Goal: Task Accomplishment & Management: Use online tool/utility

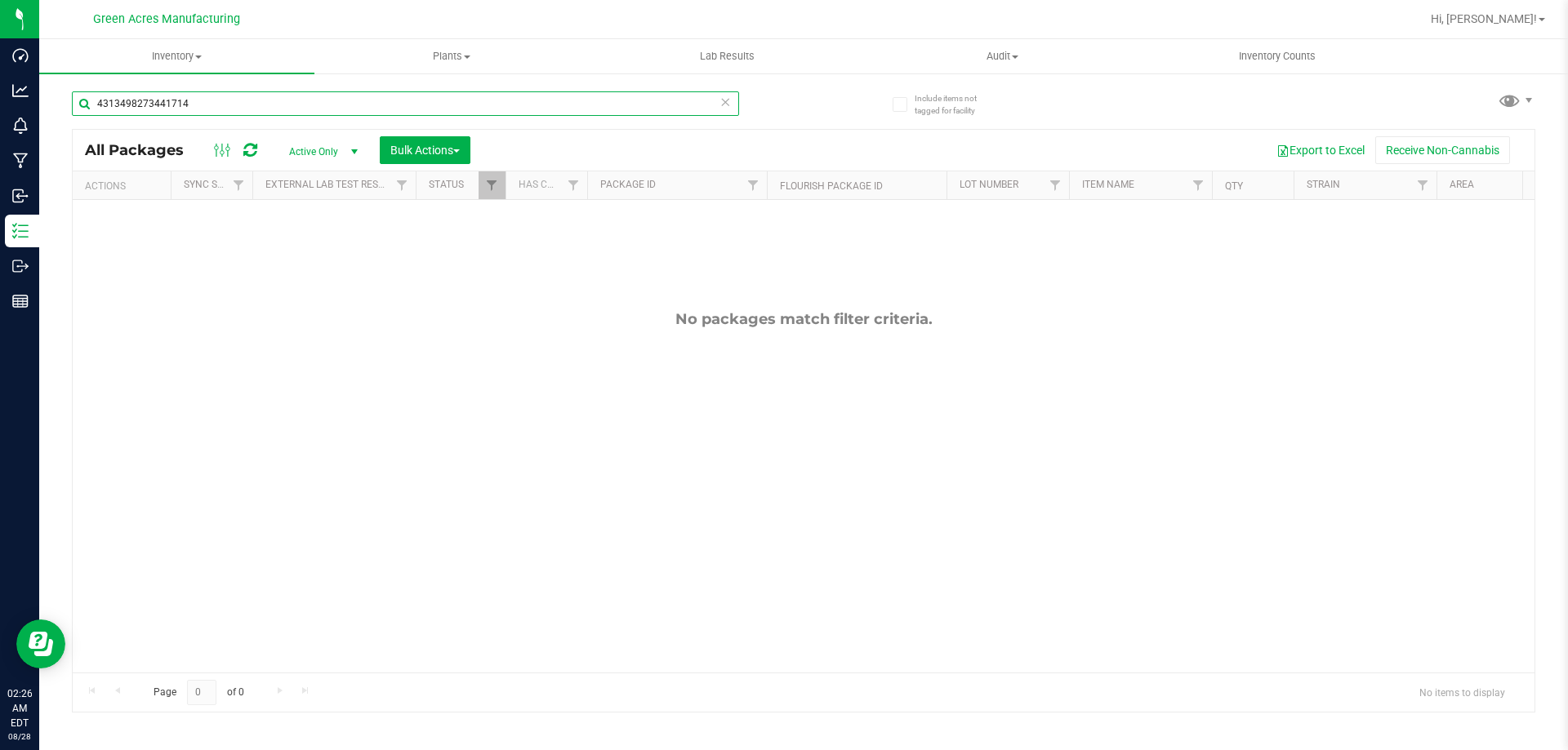
click at [339, 108] on input "4313498273441714" at bounding box center [406, 103] width 667 height 24
paste input "GA-250828-CV-DDA-D-THCA19"
click at [339, 107] on input "GA-250828-CV-DDA-D-THCA19" at bounding box center [406, 103] width 667 height 24
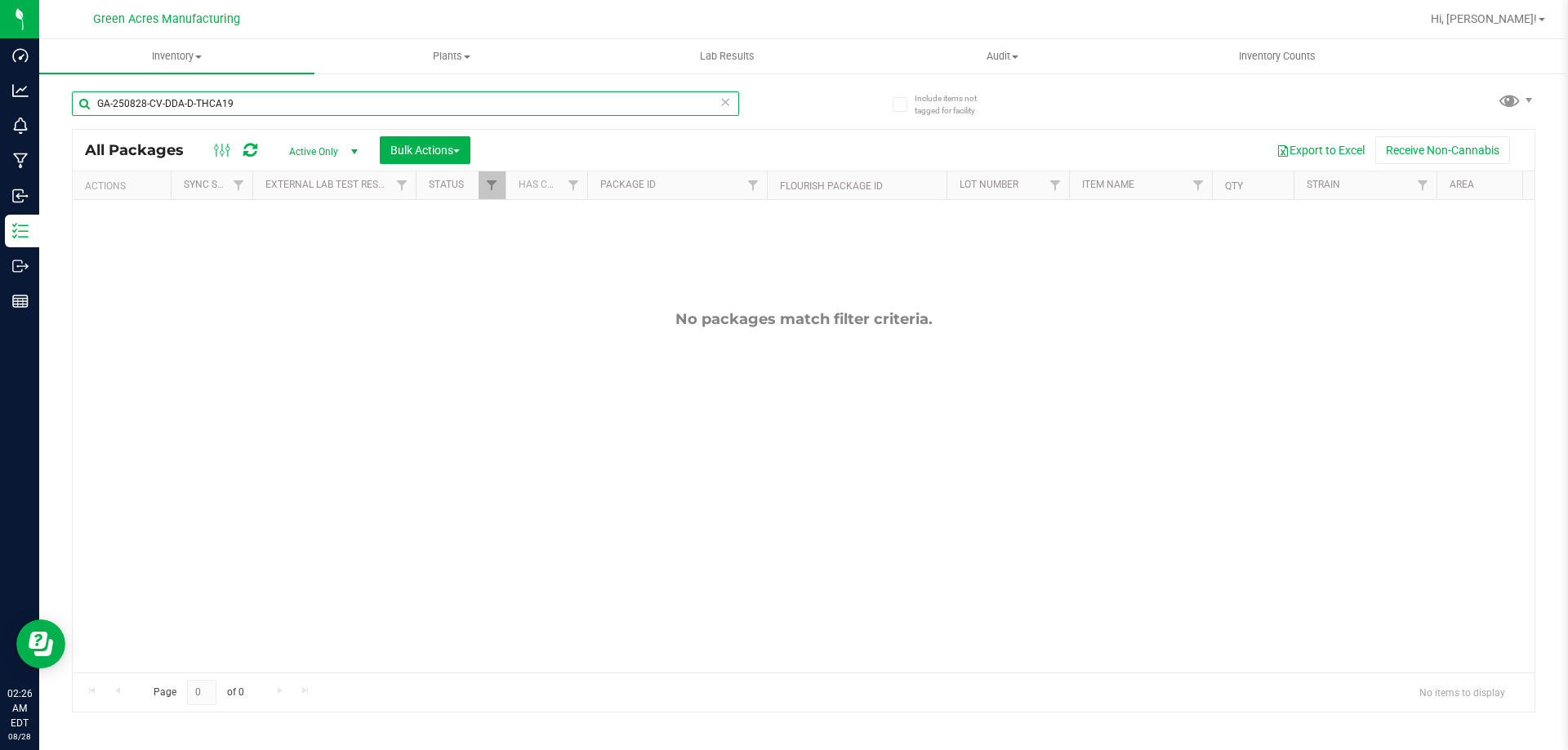
click at [336, 107] on input "GA-250828-CV-DDA-D-THCA19" at bounding box center [406, 103] width 667 height 24
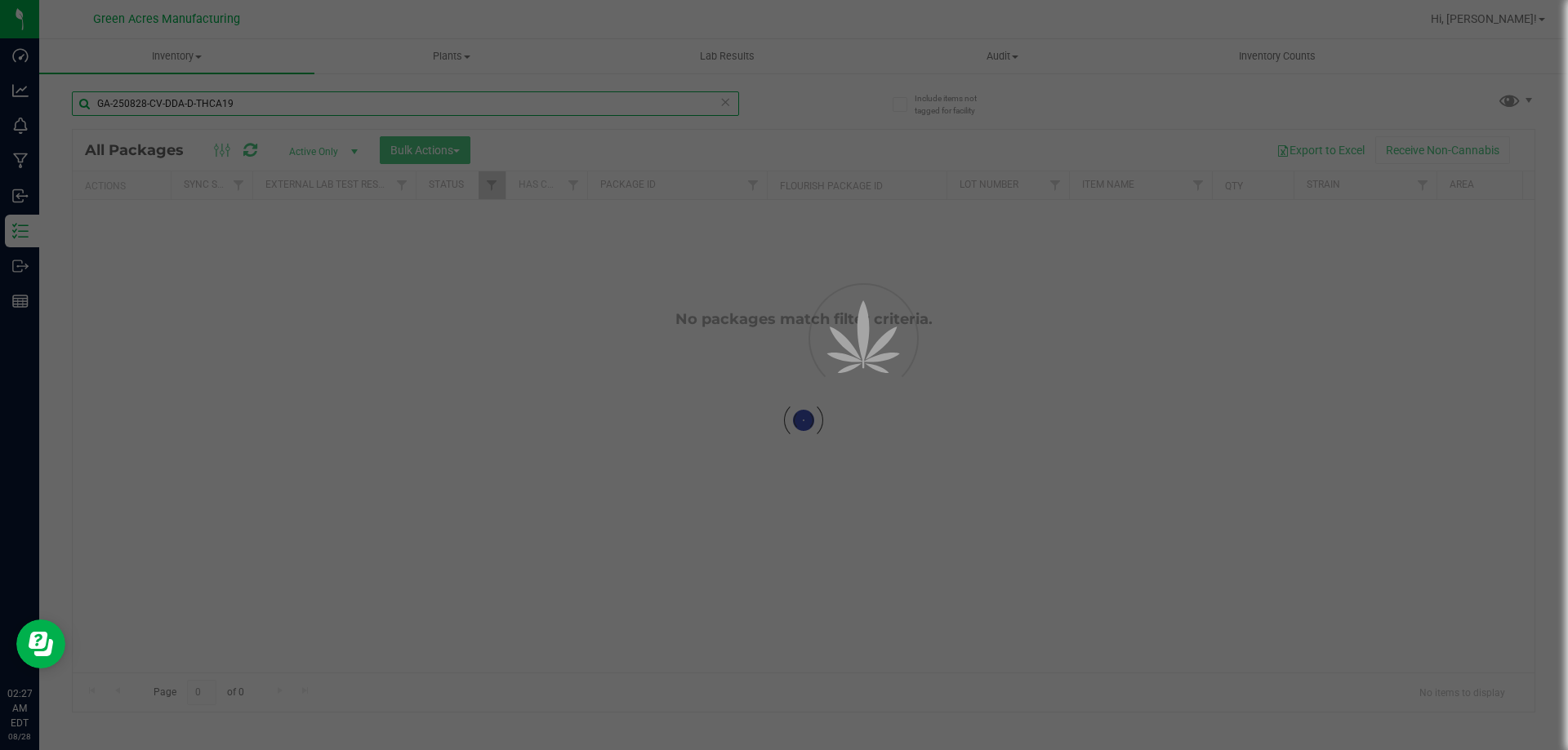
type input "GA-250828-CV-DDA-D-THCA19"
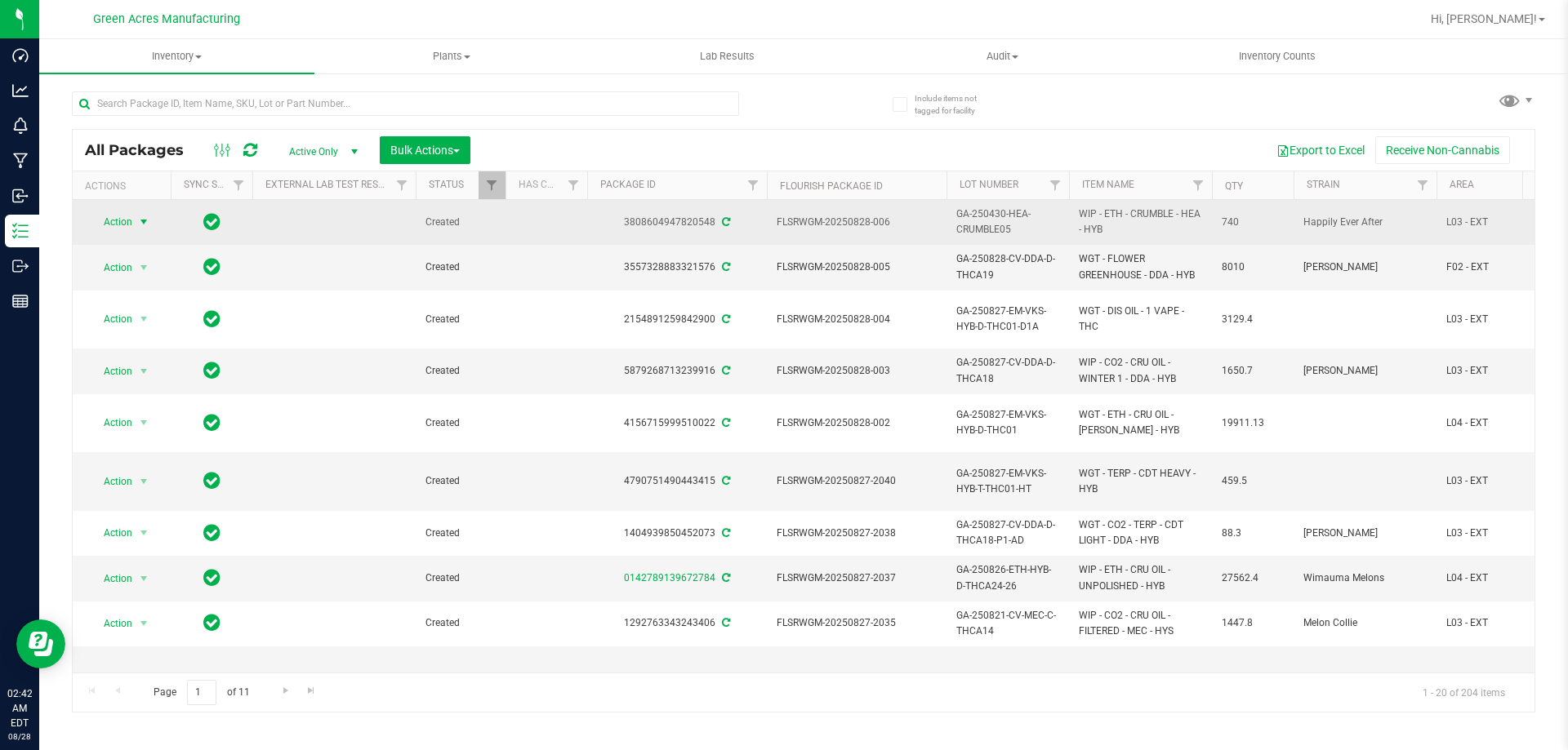
click at [140, 220] on span "select" at bounding box center [143, 222] width 13 height 13
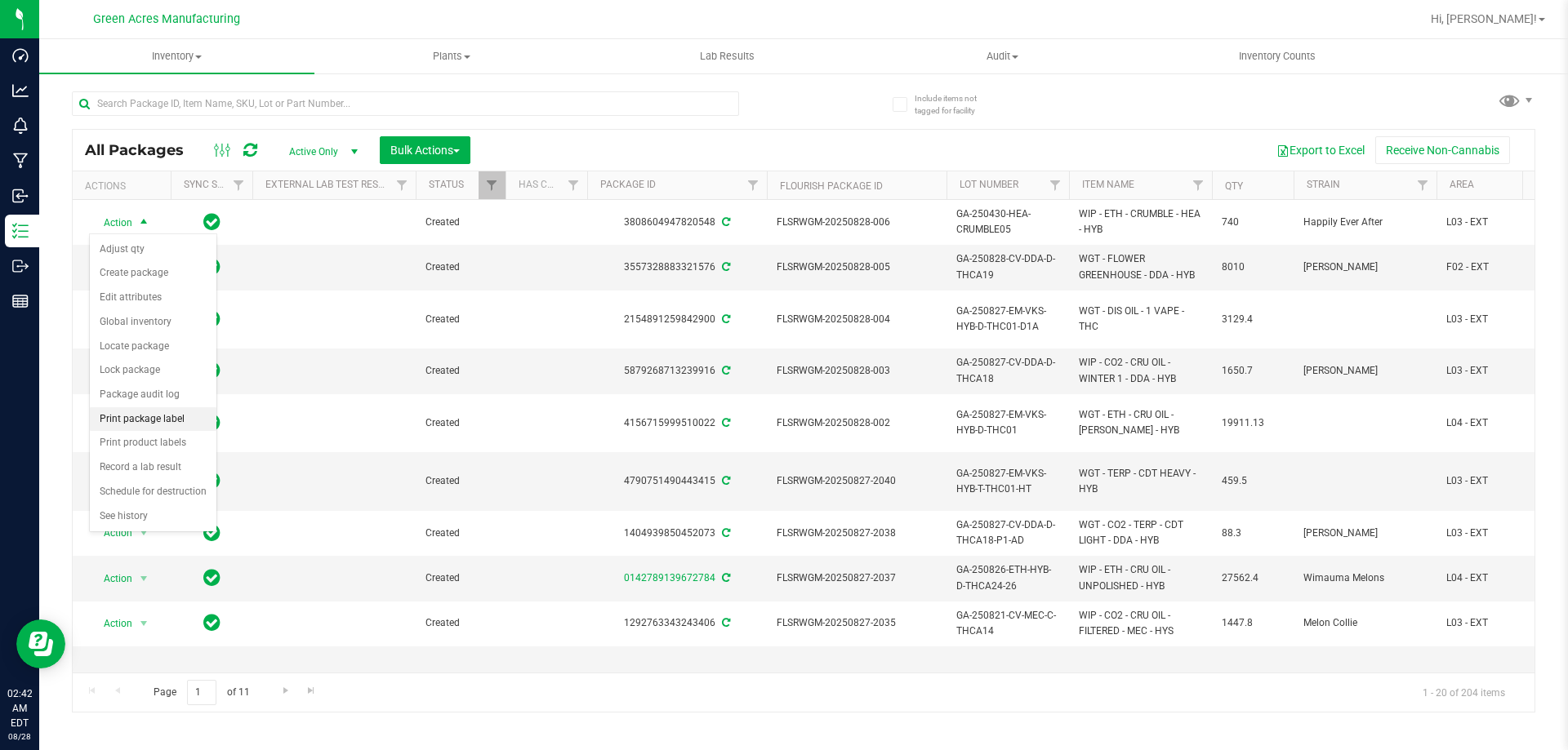
click at [156, 421] on li "Print package label" at bounding box center [152, 420] width 126 height 24
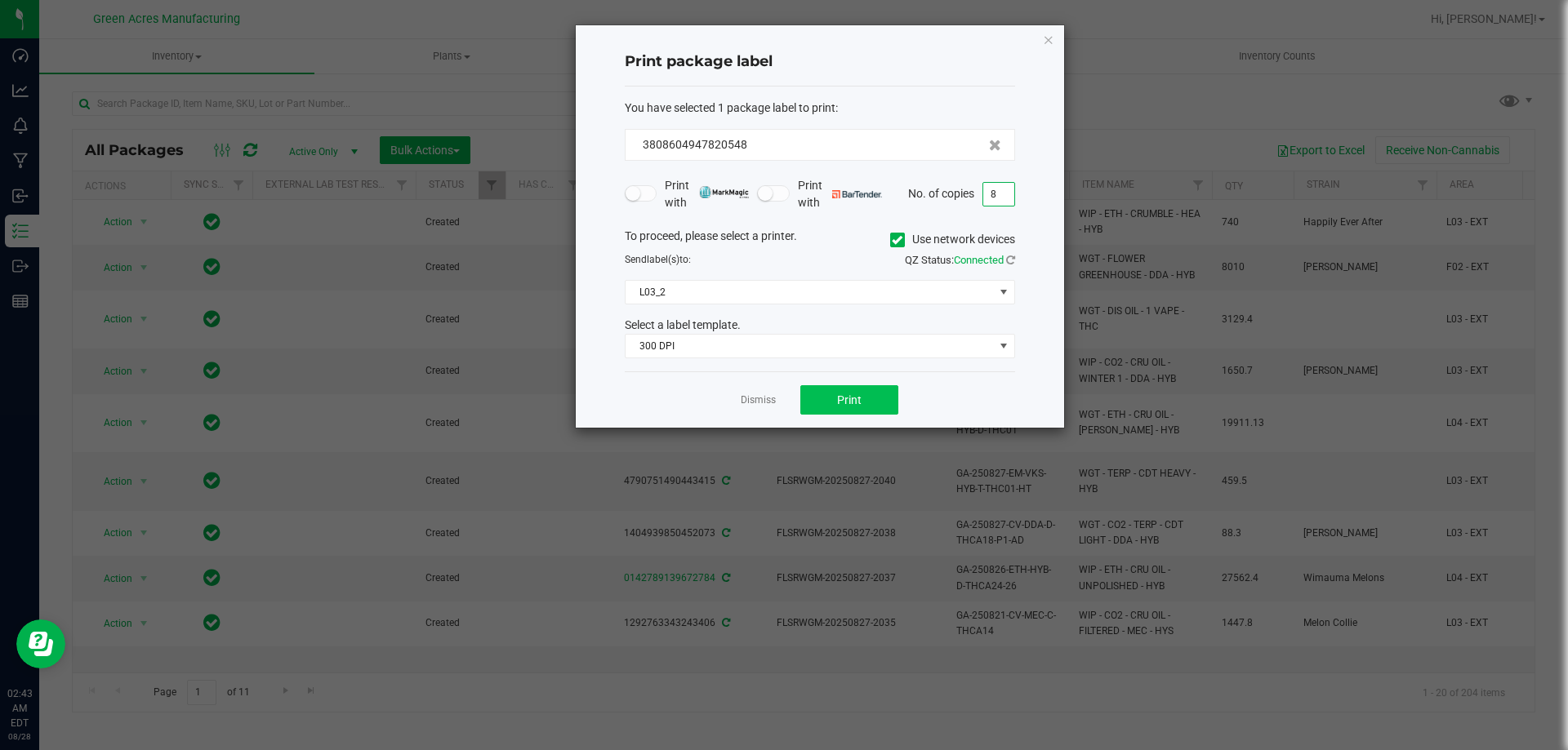
type input "8"
click at [848, 394] on button "Print" at bounding box center [849, 400] width 98 height 29
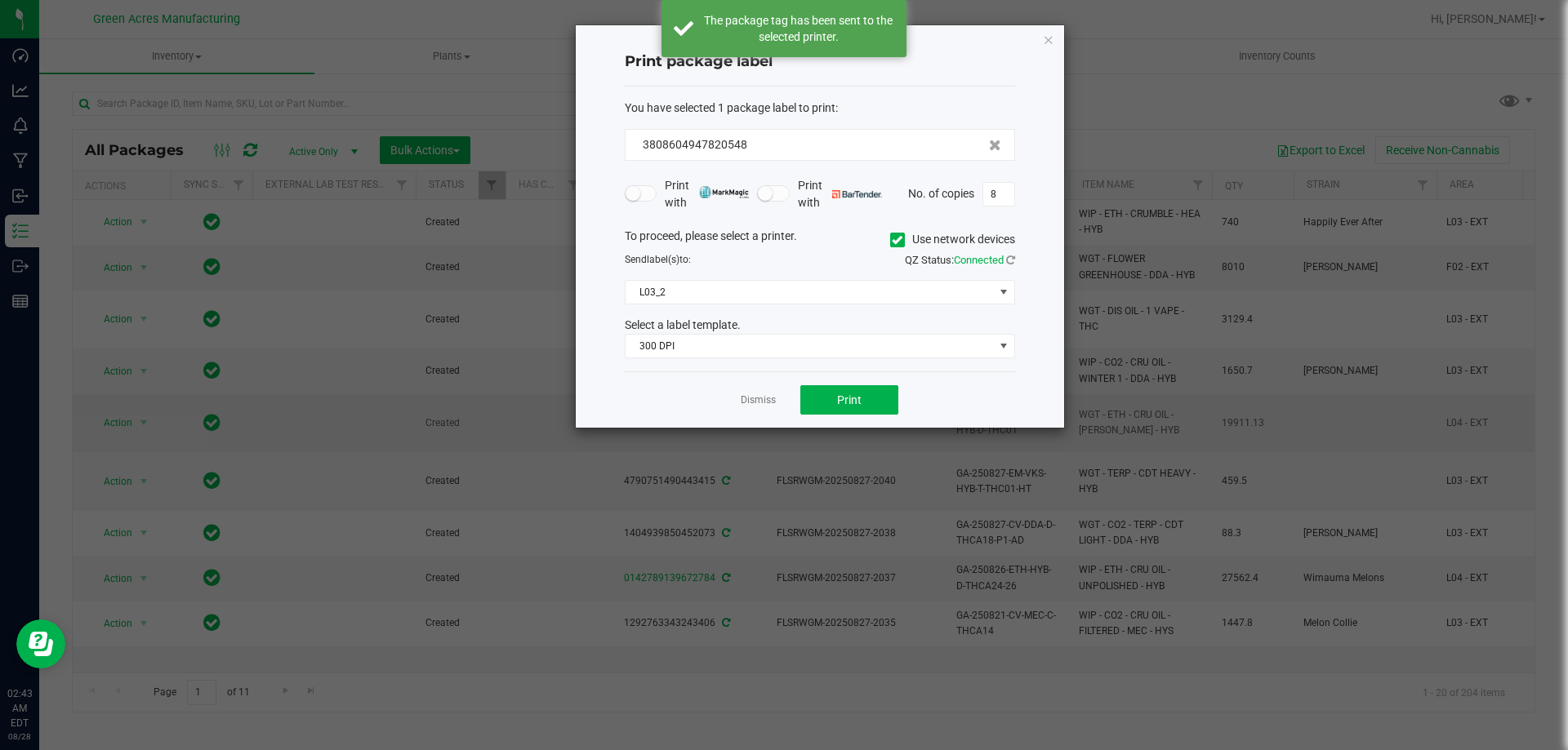
click at [761, 397] on link "Dismiss" at bounding box center [758, 401] width 35 height 14
